Goal: Transaction & Acquisition: Purchase product/service

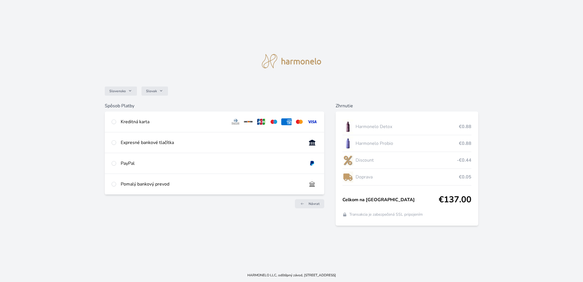
click at [141, 123] on div "Kreditná karta" at bounding box center [173, 121] width 105 height 7
radio input "true"
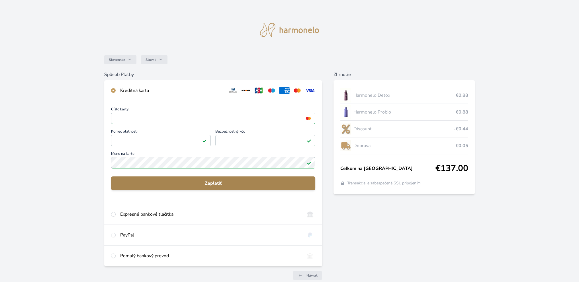
click at [235, 182] on span "Zaplatiť" at bounding box center [213, 183] width 195 height 7
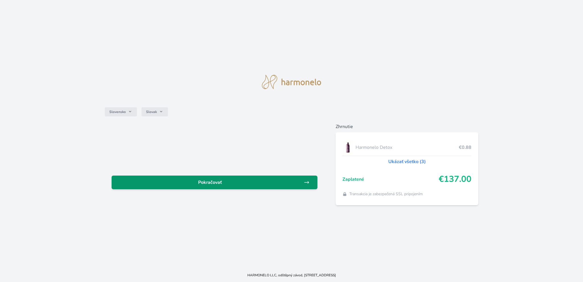
click at [210, 181] on span "Pokračovať" at bounding box center [210, 182] width 188 height 7
